Goal: Navigation & Orientation: Find specific page/section

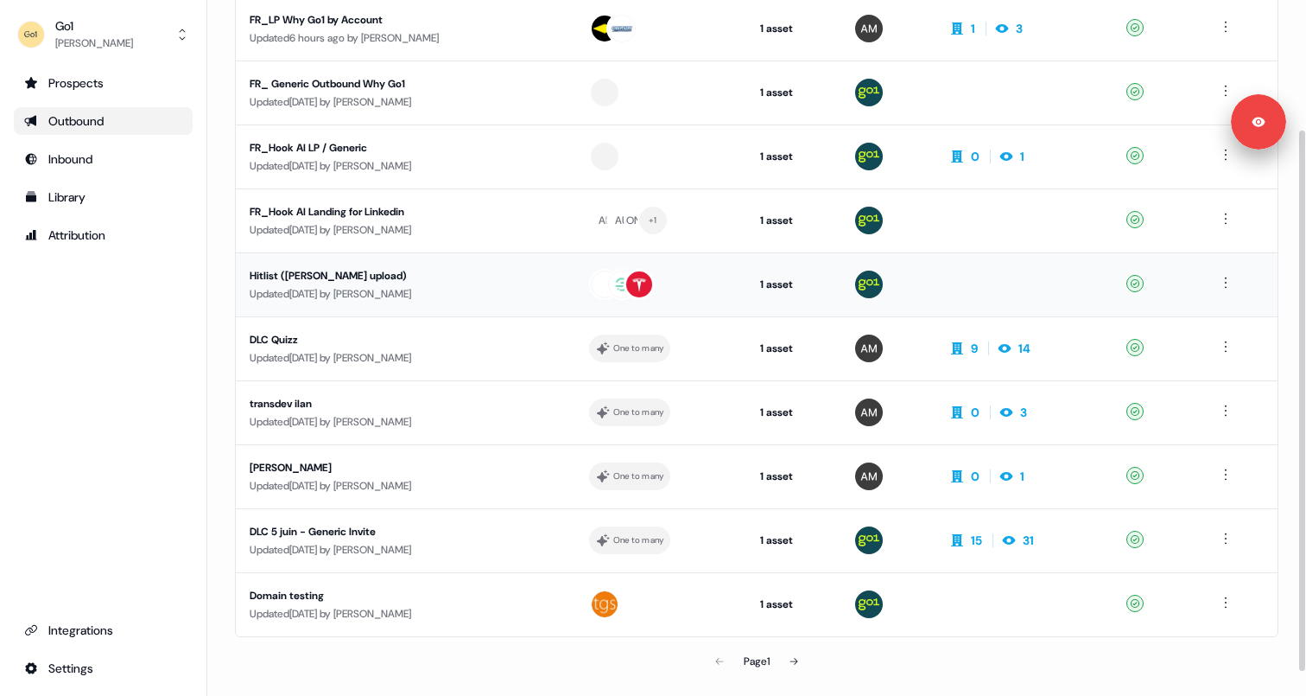
scroll to position [197, 0]
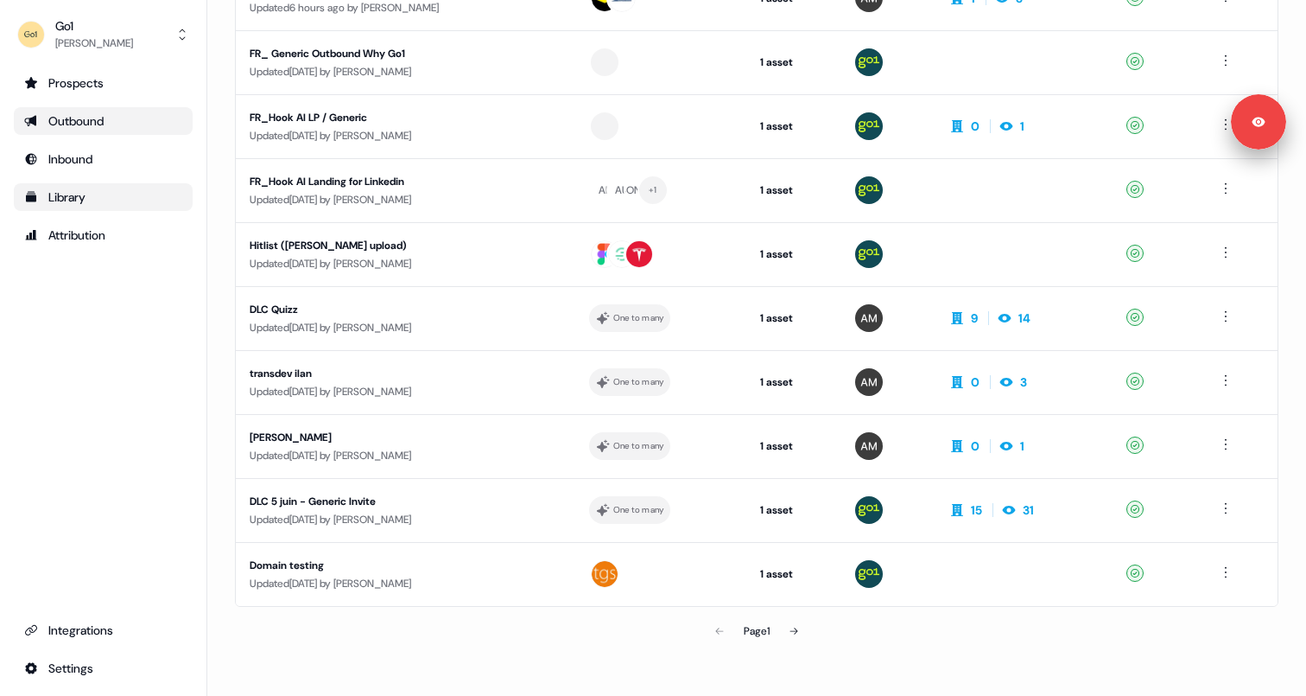
click at [79, 190] on div "Library" at bounding box center [103, 196] width 158 height 17
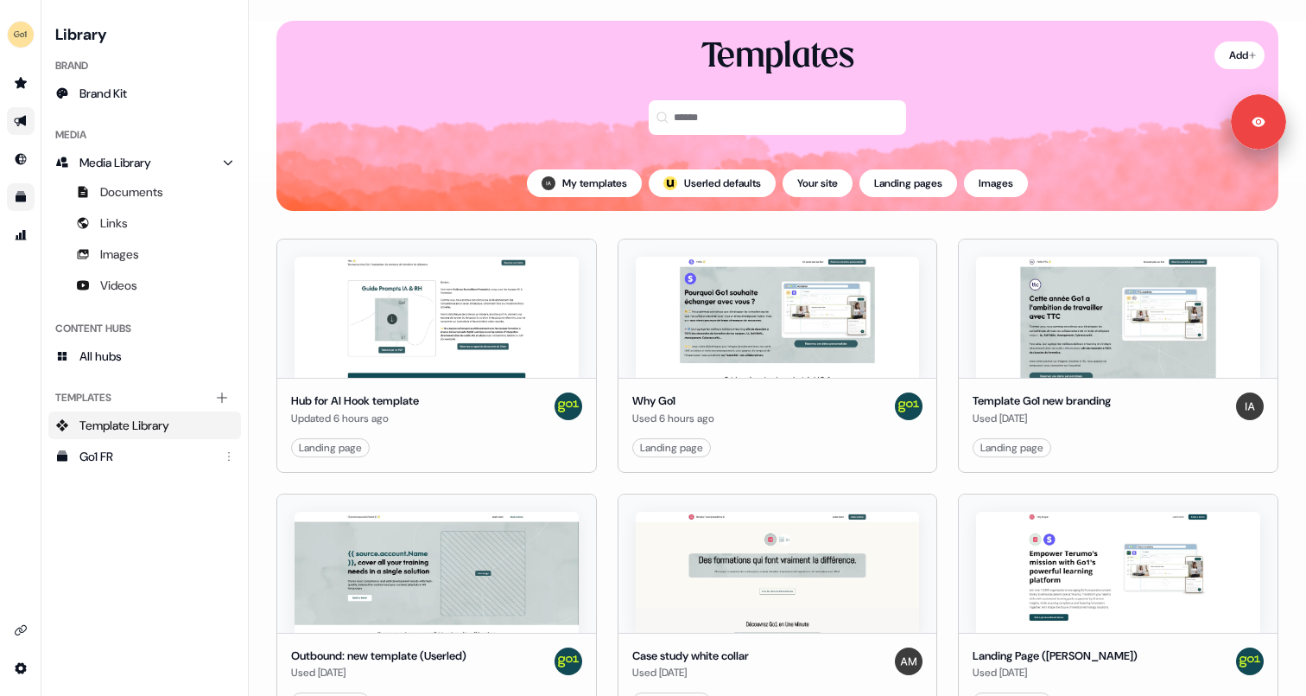
click at [29, 114] on link "Go to outbound experience" at bounding box center [21, 121] width 28 height 28
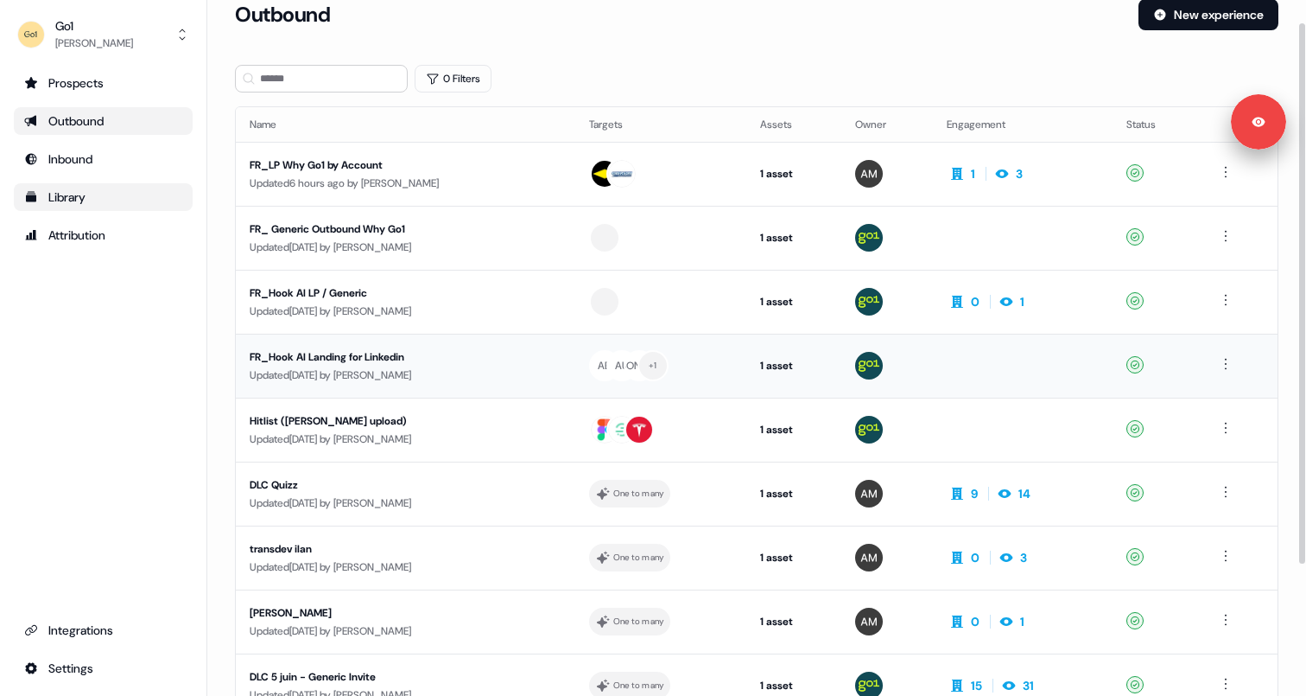
scroll to position [17, 0]
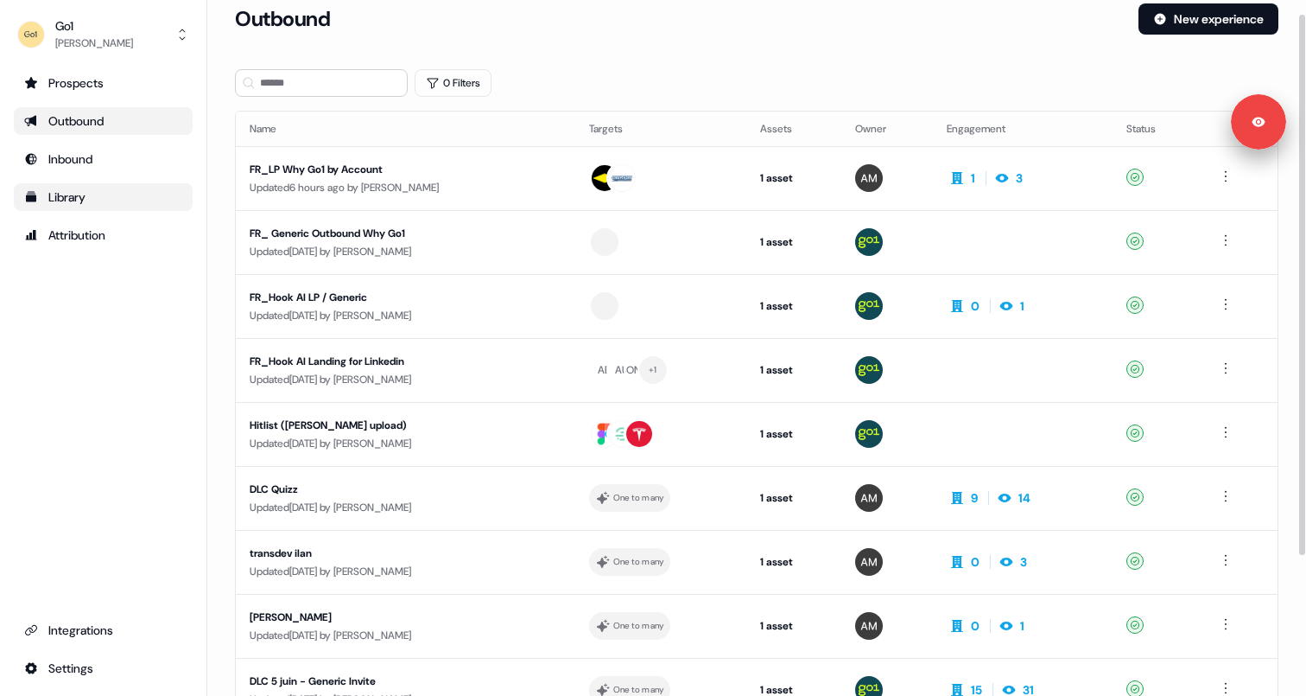
click at [557, 92] on div "0 Filters" at bounding box center [757, 83] width 1044 height 28
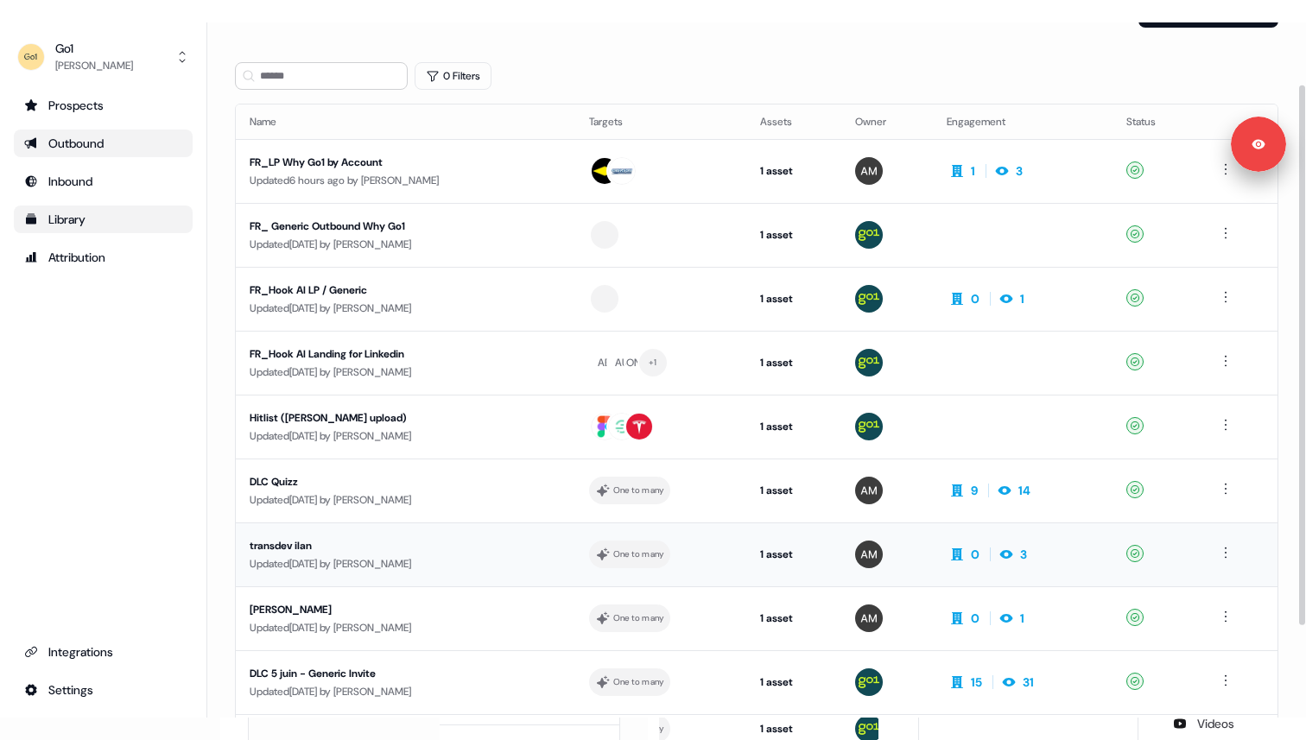
scroll to position [41, 0]
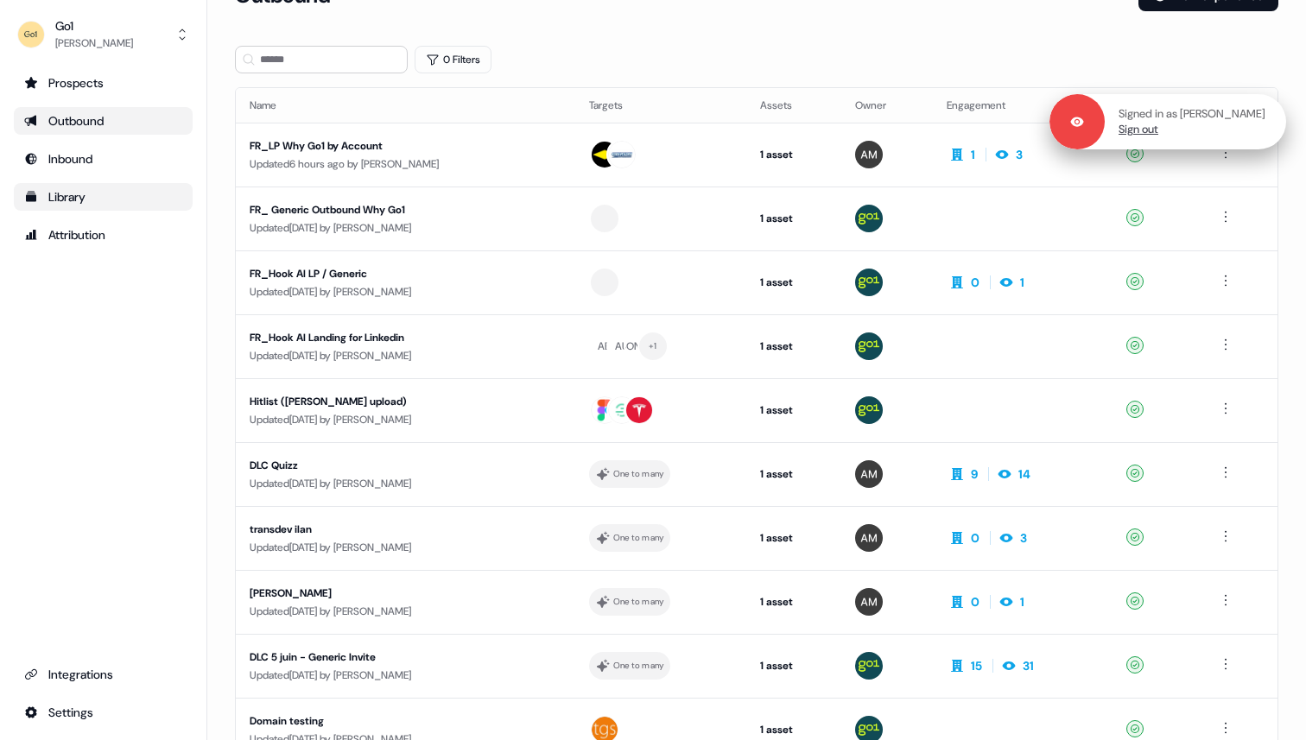
click at [1159, 132] on link "Sign out" at bounding box center [1139, 130] width 40 height 16
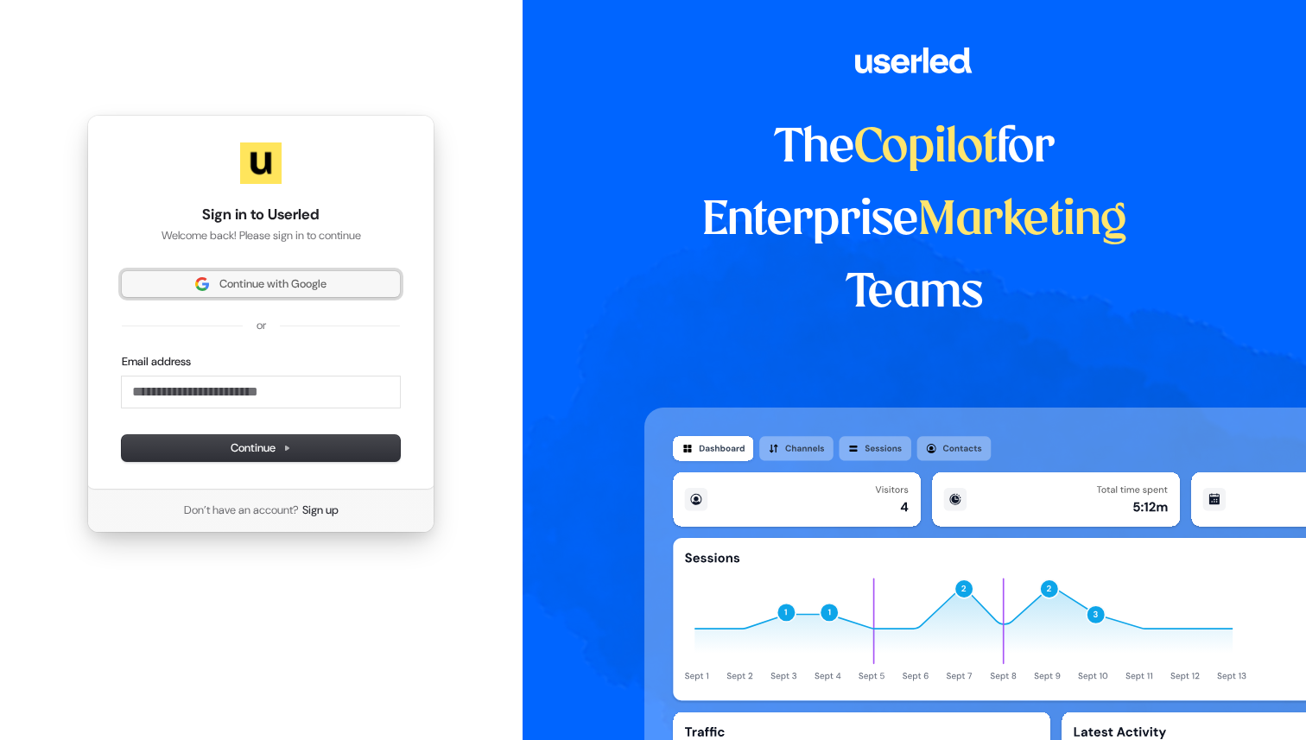
click at [327, 279] on span "Continue with Google" at bounding box center [272, 284] width 107 height 16
